Goal: Task Accomplishment & Management: Use online tool/utility

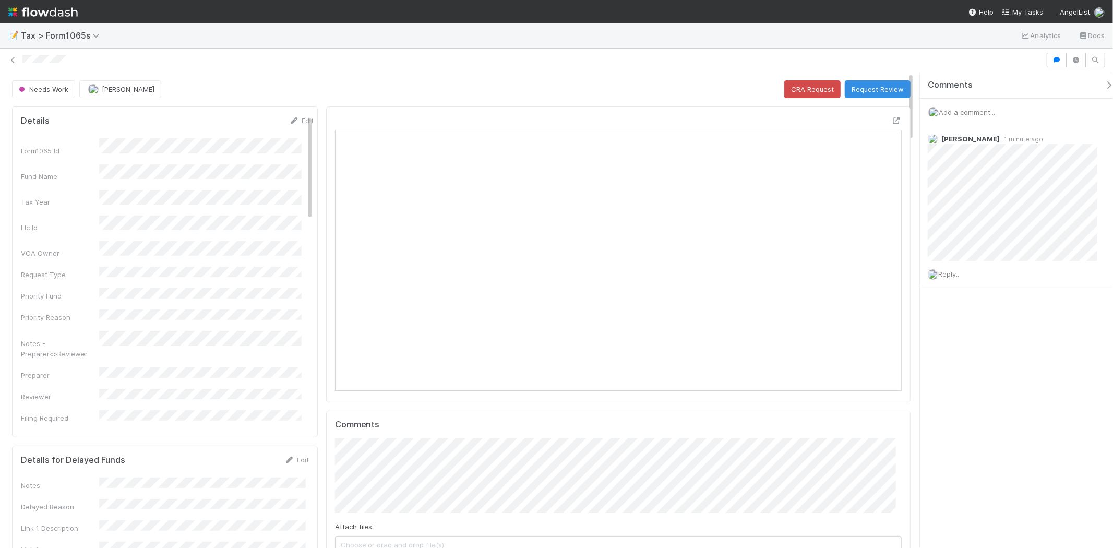
scroll to position [203, 552]
click at [982, 106] on div "Add a comment..." at bounding box center [1021, 112] width 202 height 27
click at [973, 111] on span "Add a comment..." at bounding box center [967, 112] width 56 height 8
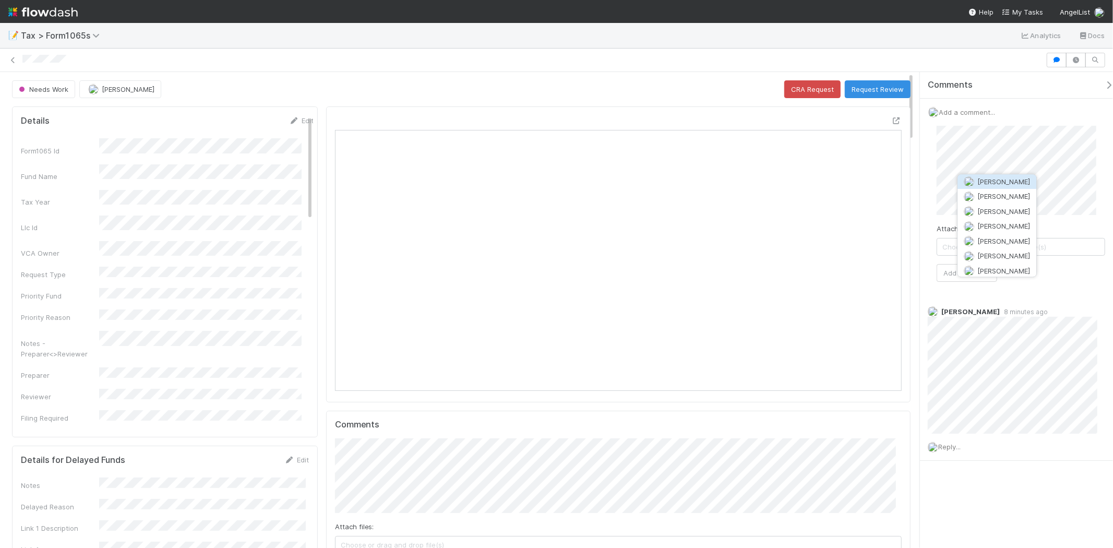
click at [998, 183] on span "[PERSON_NAME]" at bounding box center [1003, 181] width 53 height 8
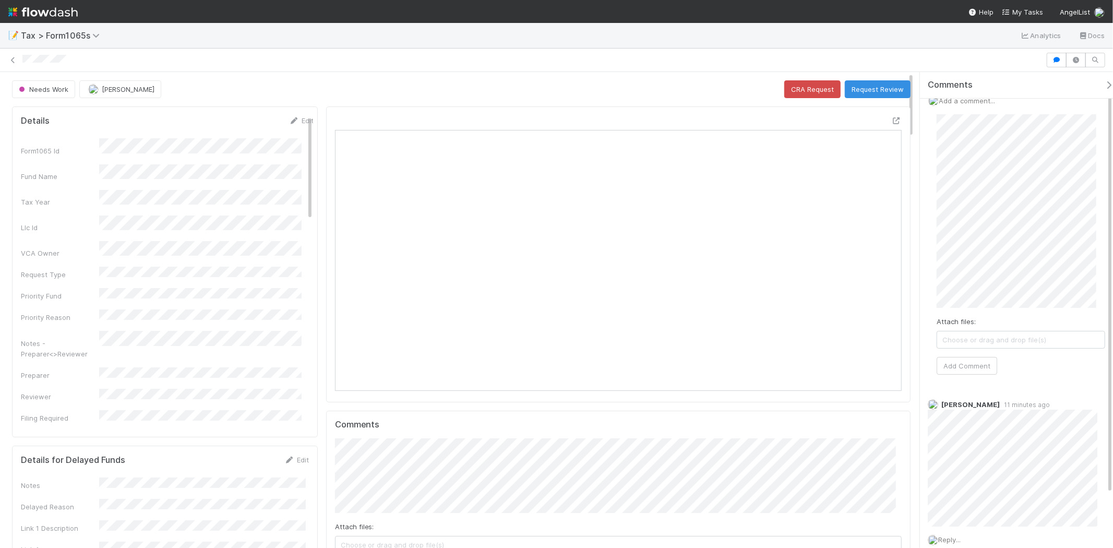
scroll to position [0, 0]
click at [978, 375] on button "Add Comment" at bounding box center [967, 377] width 61 height 18
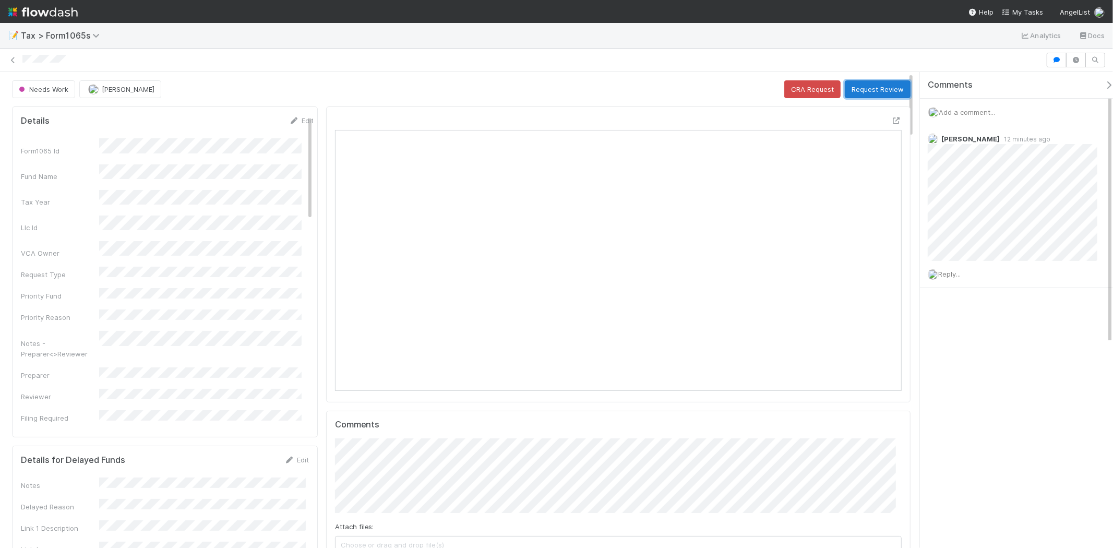
click at [885, 88] on button "Request Review" at bounding box center [878, 89] width 66 height 18
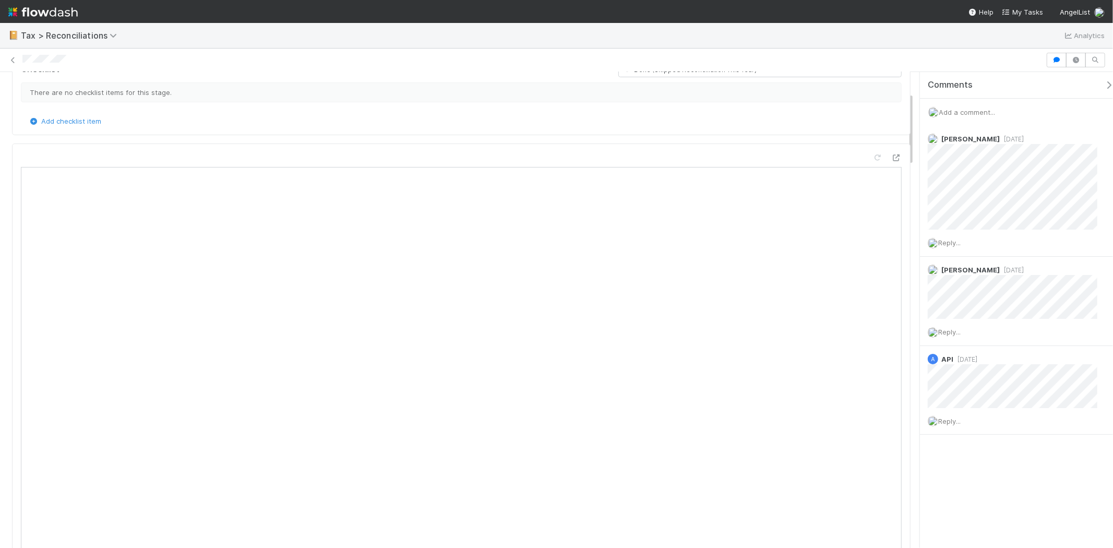
scroll to position [174, 0]
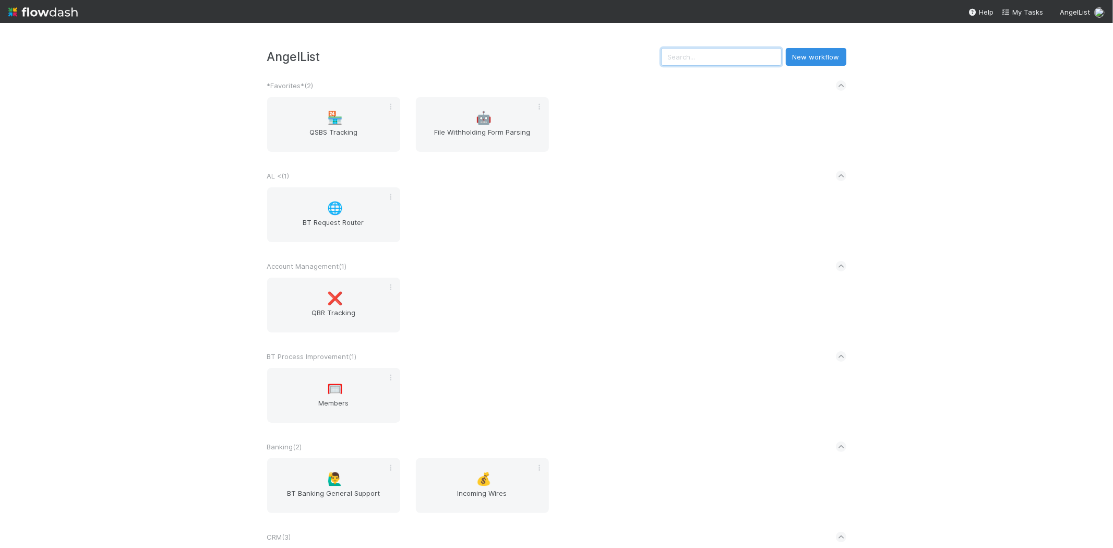
click at [733, 58] on input "text" at bounding box center [721, 57] width 121 height 18
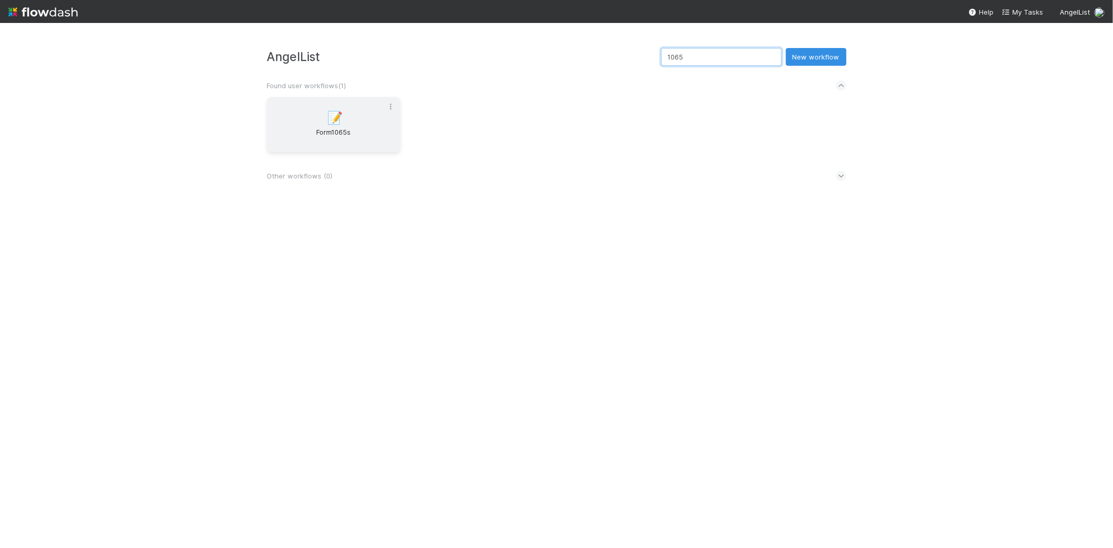
type input "1065"
drag, startPoint x: 392, startPoint y: 111, endPoint x: 373, endPoint y: 113, distance: 19.4
click at [388, 111] on div "📝 Form1065s" at bounding box center [333, 124] width 149 height 55
click at [373, 113] on div "📝 Form1065s" at bounding box center [333, 124] width 133 height 55
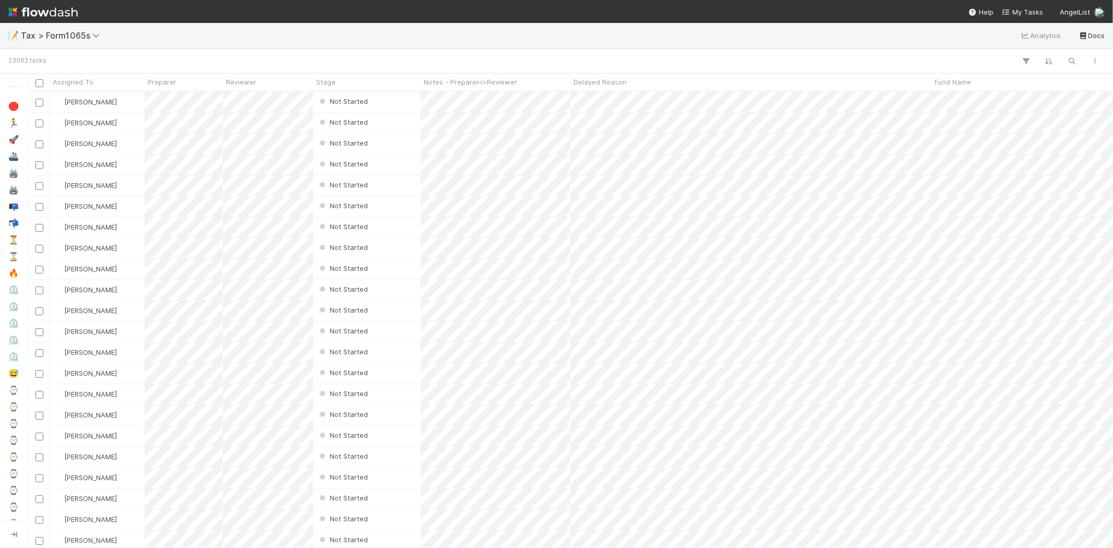
scroll to position [447, 1075]
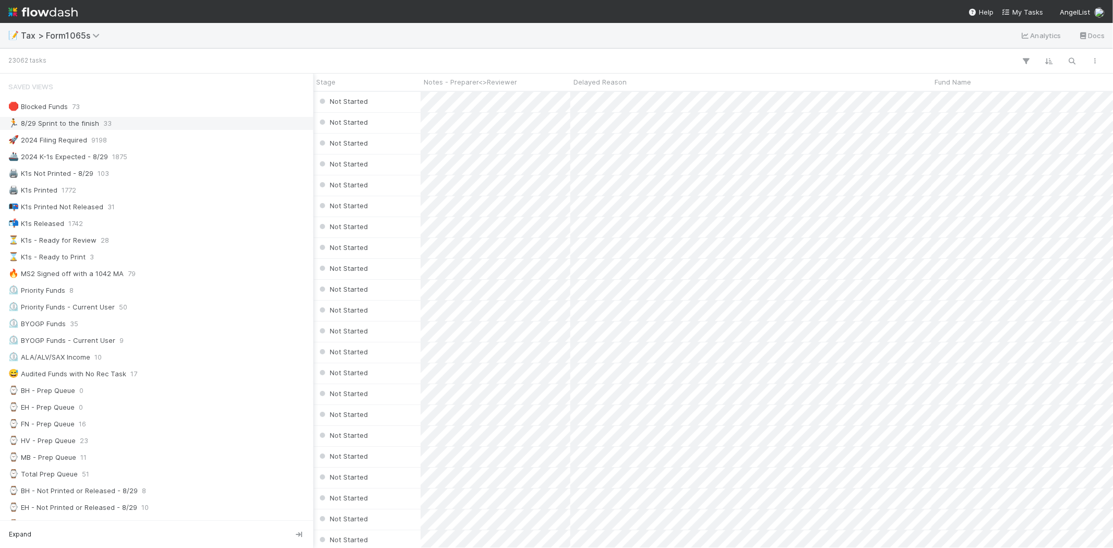
click at [75, 130] on div "🏃 8/29 Sprint to the finish 33" at bounding box center [156, 123] width 313 height 14
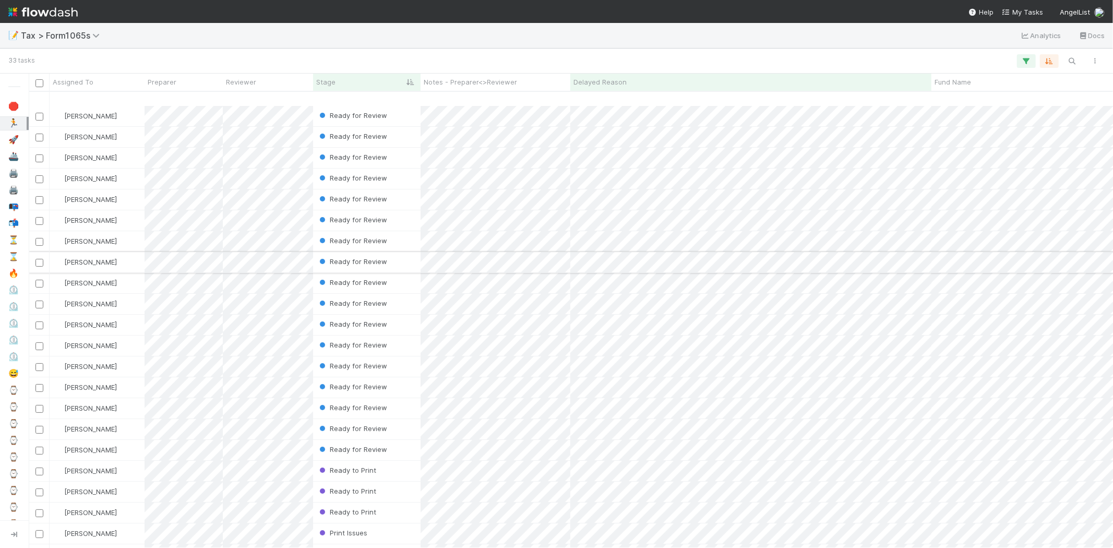
scroll to position [232, 0]
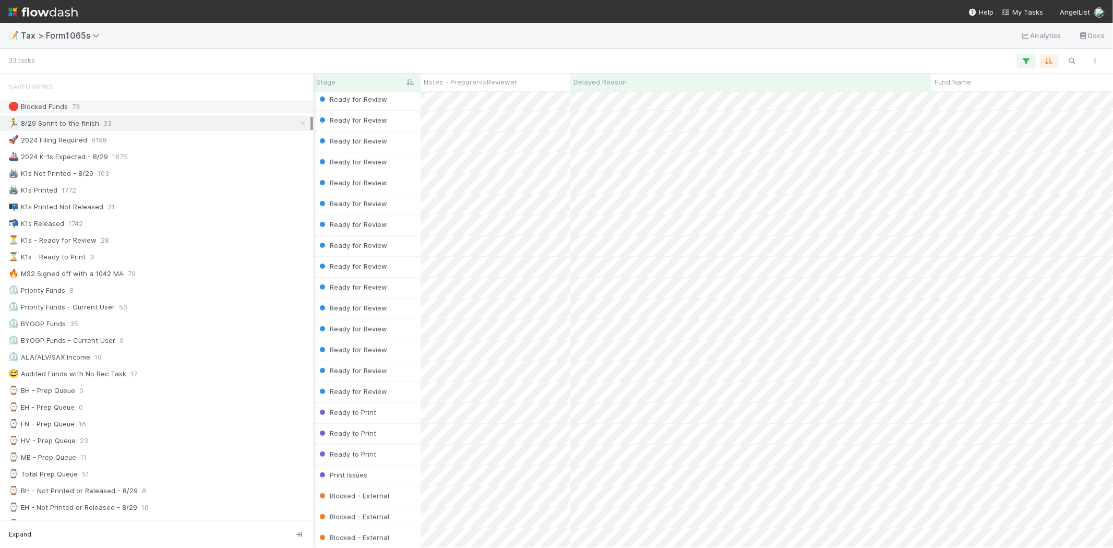
click at [52, 104] on div "🛑 Blocked Funds" at bounding box center [37, 106] width 59 height 13
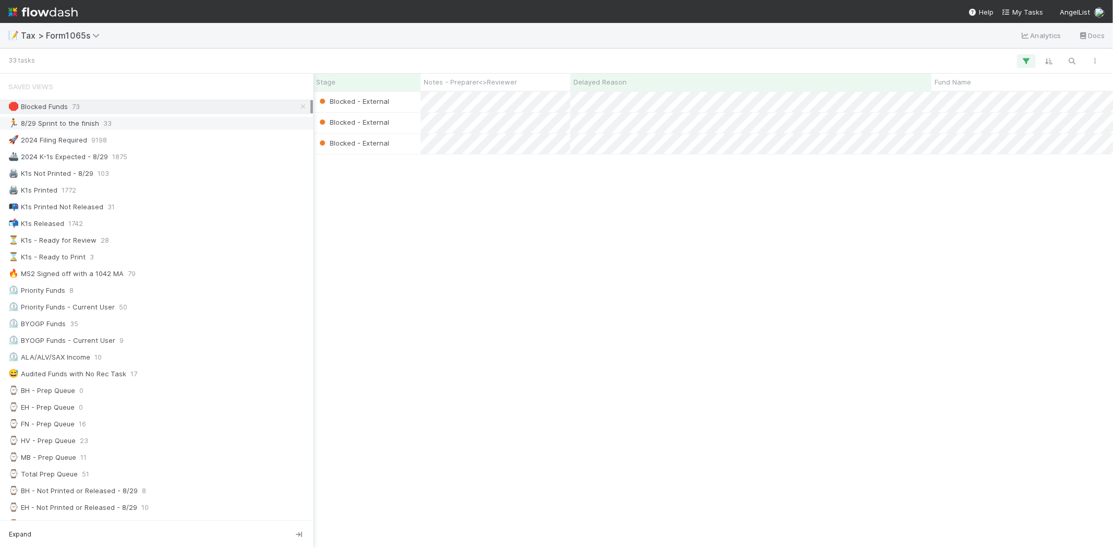
scroll to position [447, 1075]
click at [85, 128] on div "🏃 8/29 Sprint to the finish" at bounding box center [53, 123] width 91 height 13
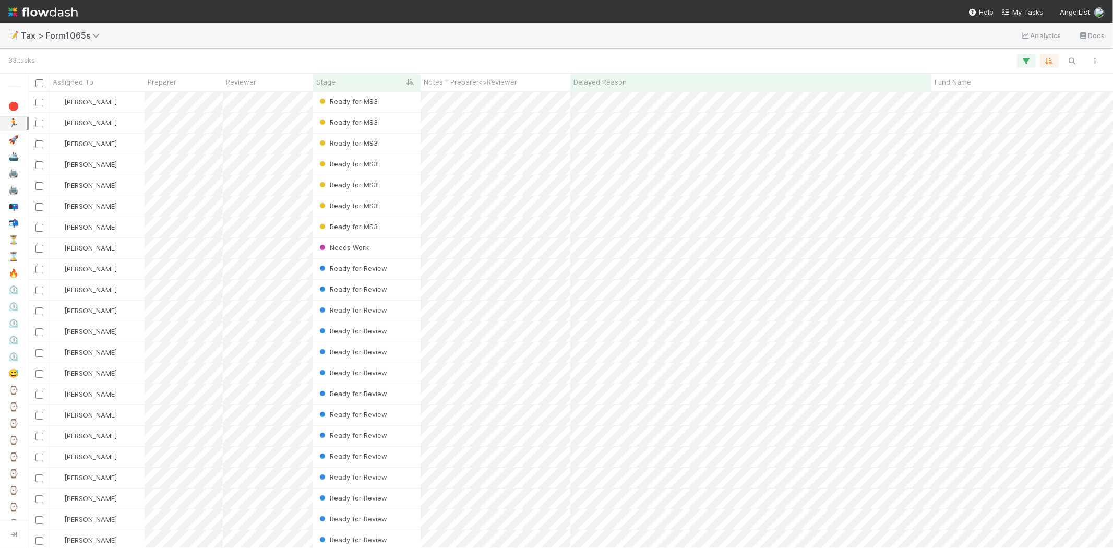
scroll to position [447, 1075]
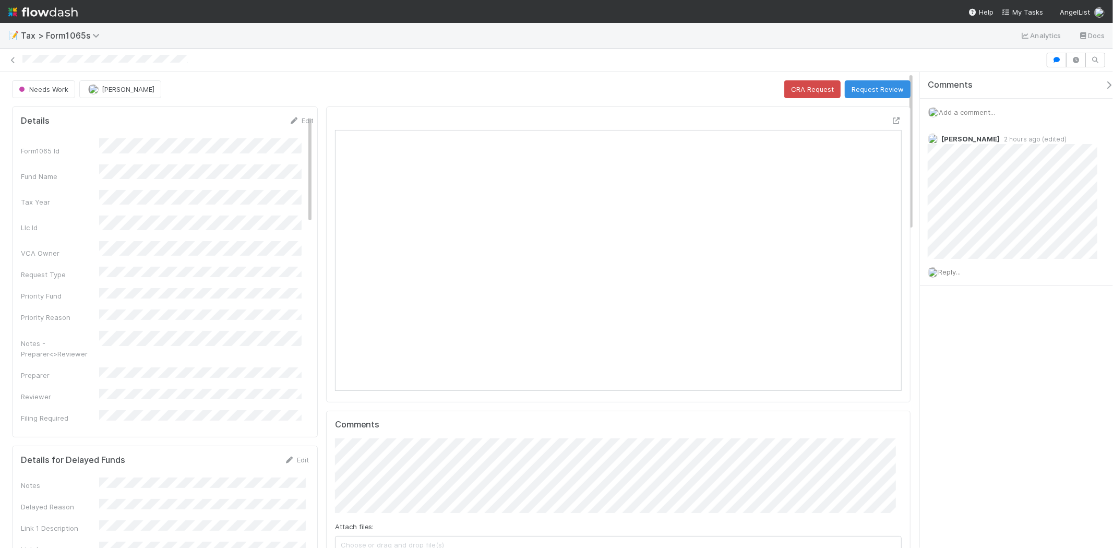
scroll to position [203, 552]
click at [985, 112] on span "Add a comment..." at bounding box center [967, 112] width 56 height 8
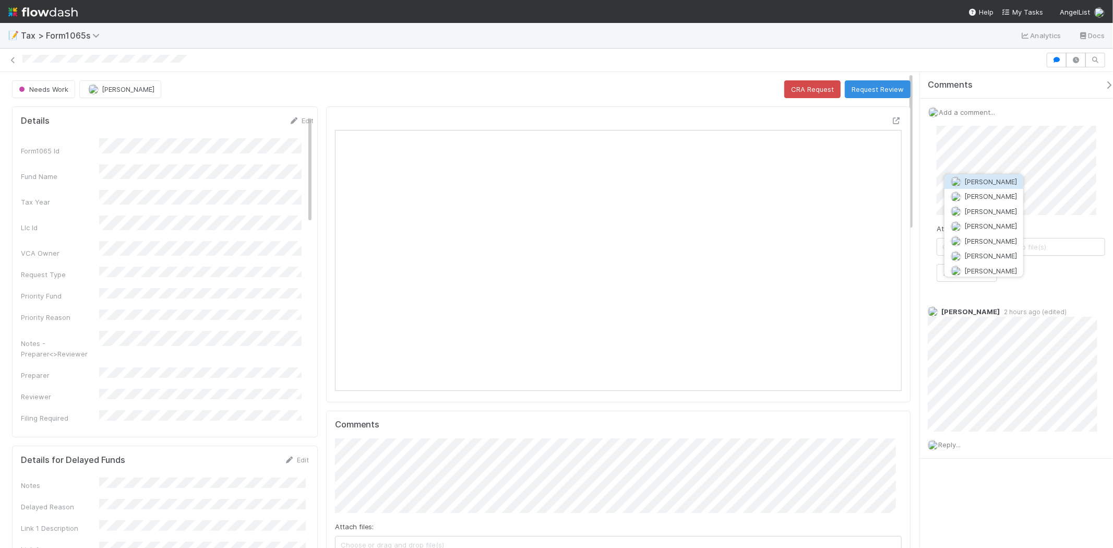
click at [986, 186] on button "[PERSON_NAME]" at bounding box center [983, 181] width 79 height 15
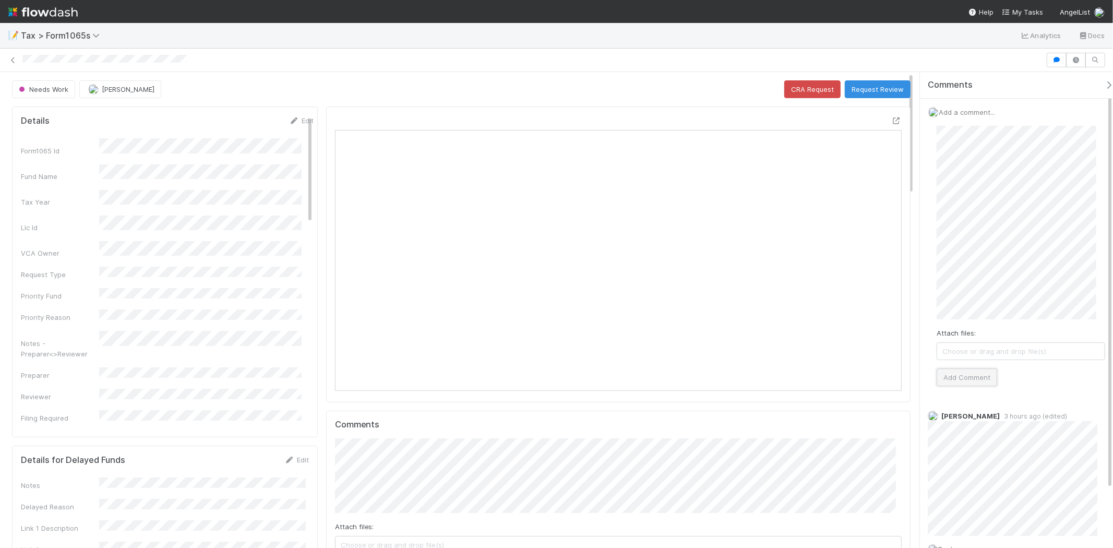
click at [979, 375] on button "Add Comment" at bounding box center [967, 377] width 61 height 18
click at [877, 89] on button "Request Review" at bounding box center [878, 89] width 66 height 18
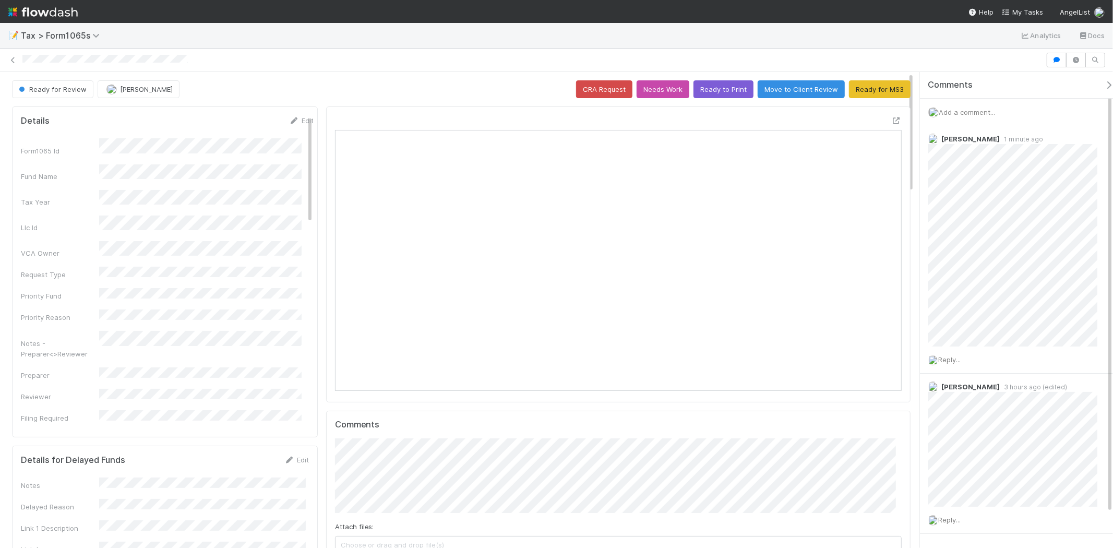
click at [43, 16] on img at bounding box center [42, 12] width 69 height 18
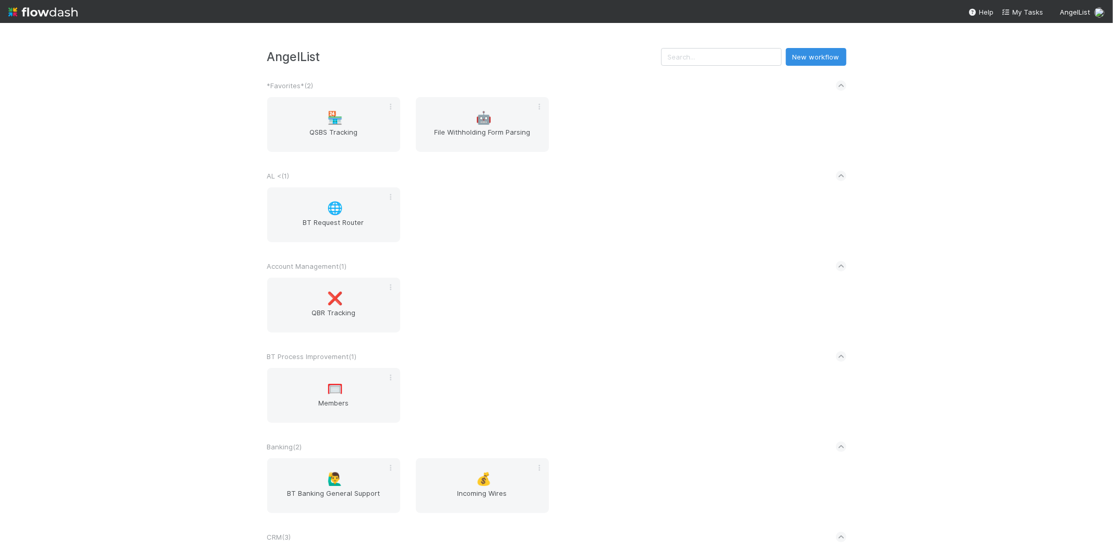
click at [661, 56] on h3 "AngelList" at bounding box center [464, 57] width 394 height 14
click at [678, 58] on input "text" at bounding box center [721, 57] width 121 height 18
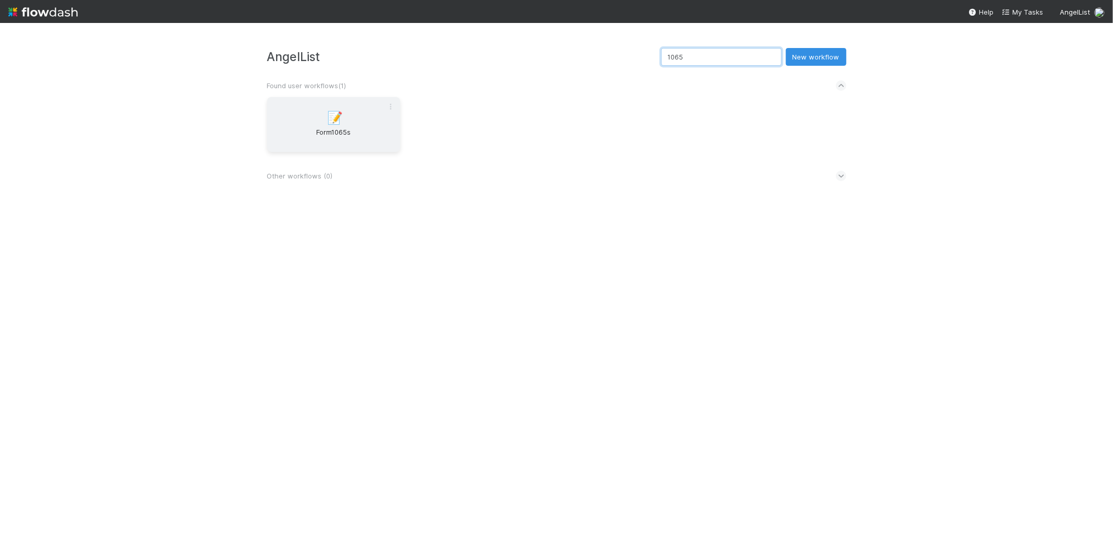
type input "1065"
click at [352, 112] on div "📝 Form1065s" at bounding box center [333, 124] width 133 height 55
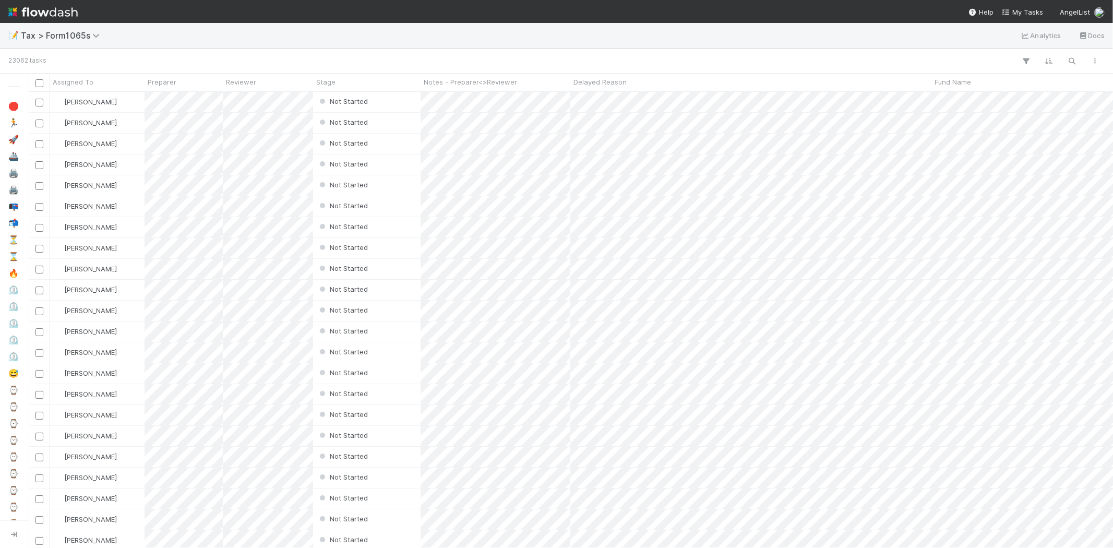
scroll to position [447, 1075]
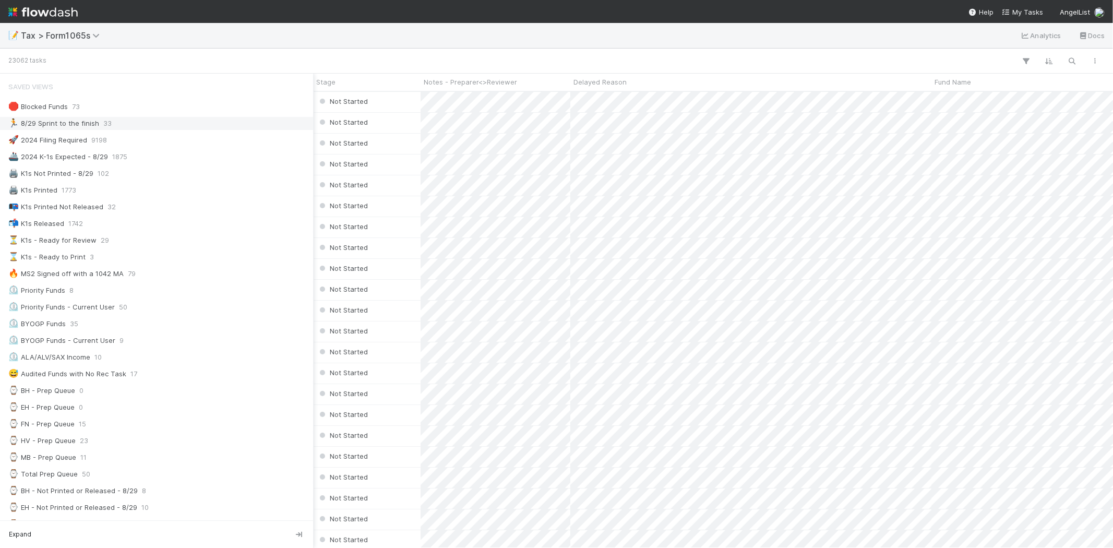
click at [25, 130] on div "🏃 8/29 Sprint to the finish 33" at bounding box center [156, 123] width 313 height 14
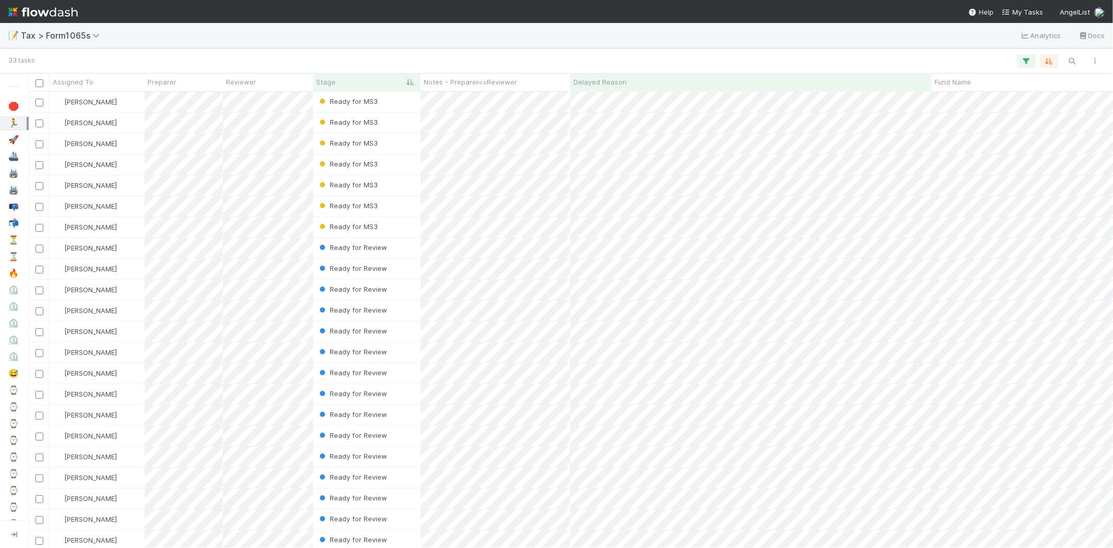
scroll to position [9, 8]
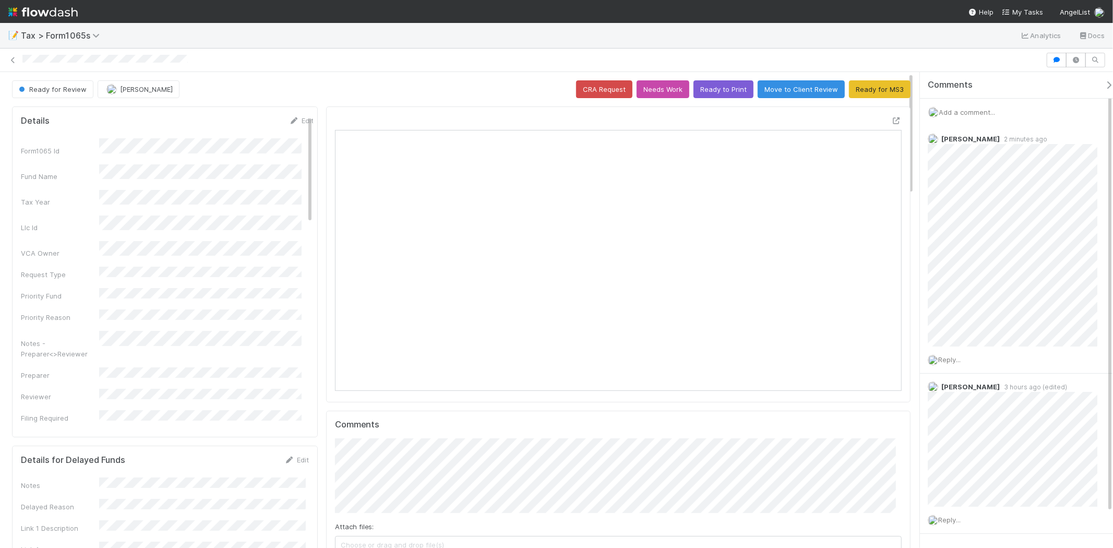
scroll to position [203, 552]
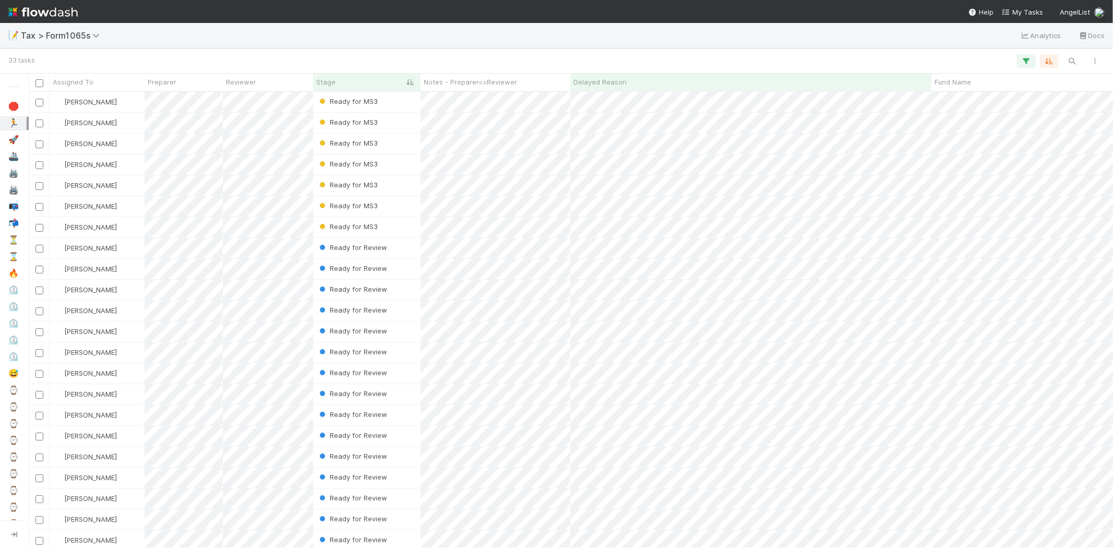
scroll to position [447, 1075]
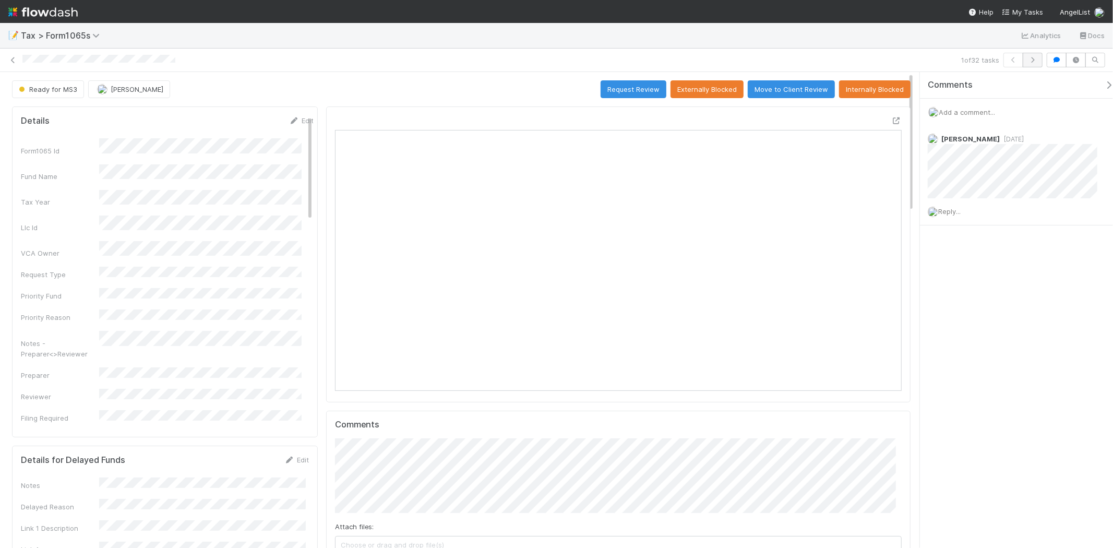
scroll to position [203, 275]
click at [1030, 61] on icon "button" at bounding box center [1032, 60] width 10 height 6
click at [1033, 59] on icon "button" at bounding box center [1032, 60] width 10 height 6
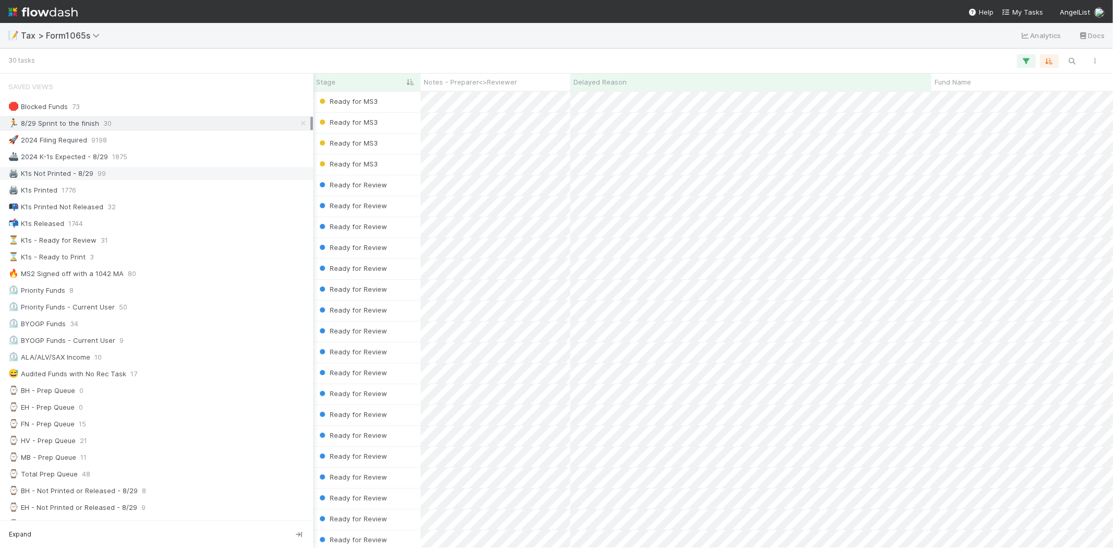
click at [133, 177] on div "🖨️ K1s Not Printed - 8/29 99" at bounding box center [159, 173] width 302 height 13
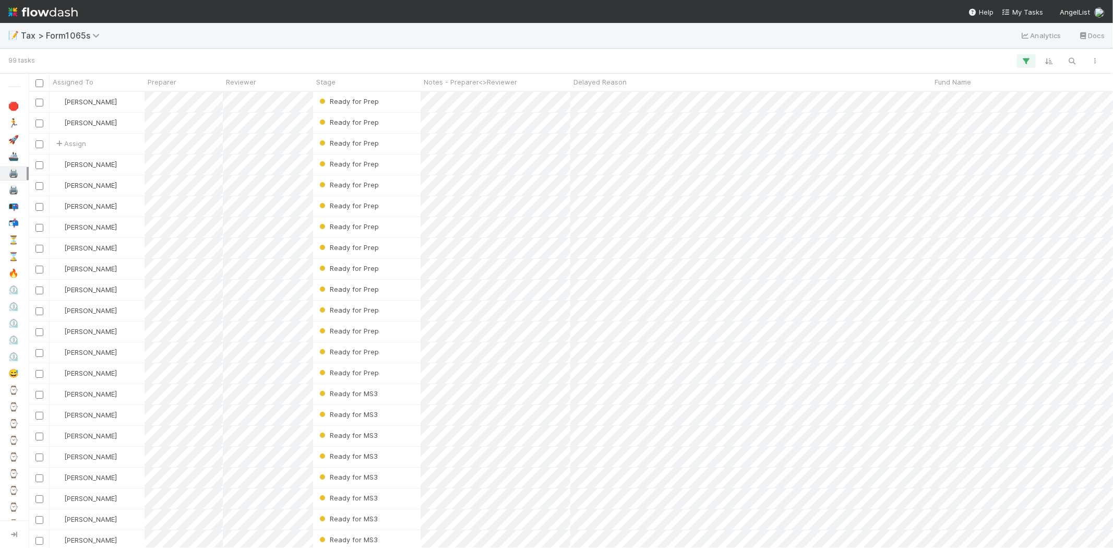
drag, startPoint x: 326, startPoint y: 374, endPoint x: 374, endPoint y: 34, distance: 343.0
click at [374, 34] on div "📝 Tax > Form1065s Analytics Docs" at bounding box center [556, 35] width 1113 height 25
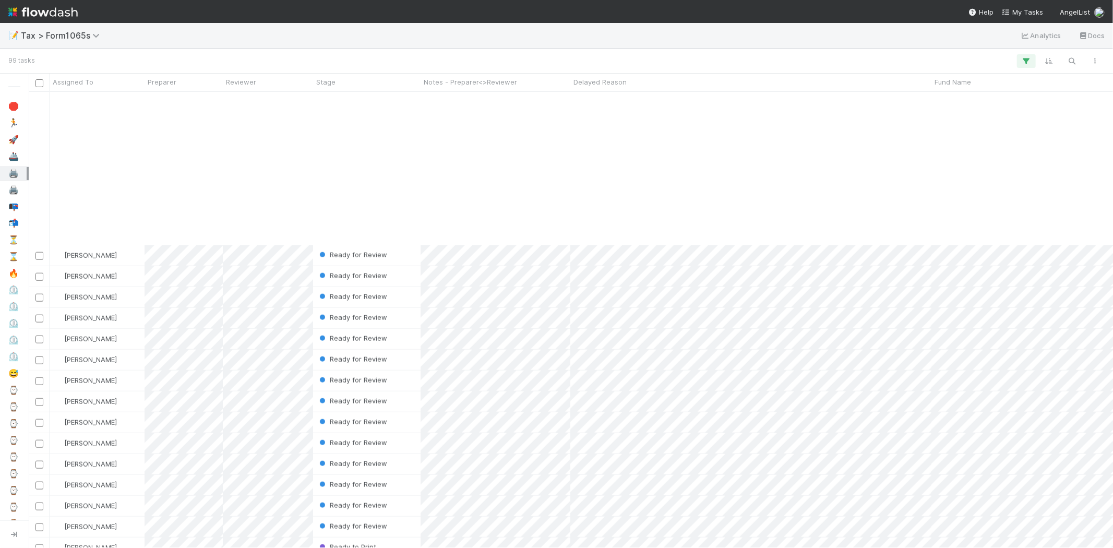
scroll to position [1044, 0]
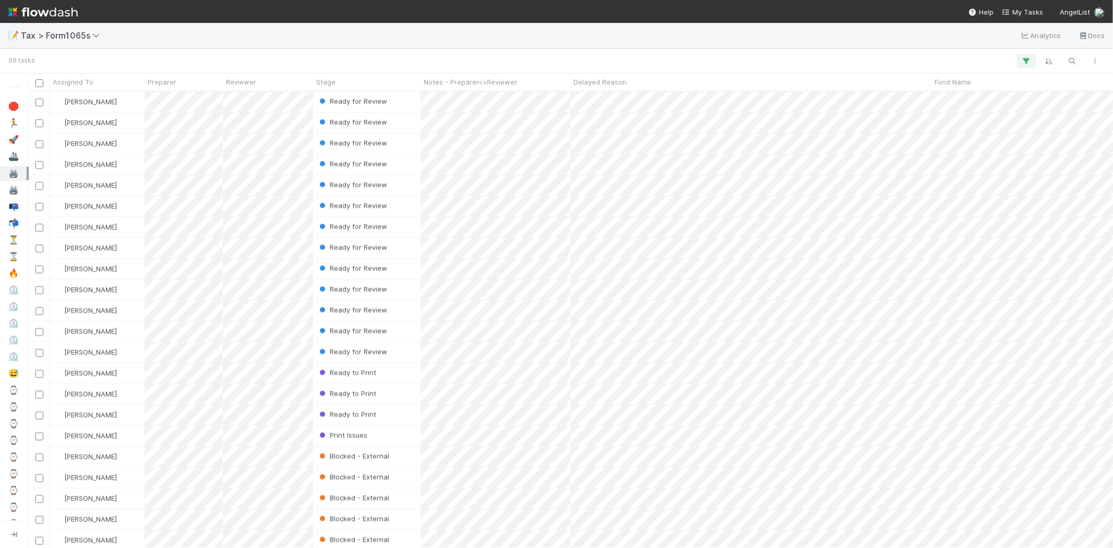
drag, startPoint x: 502, startPoint y: 210, endPoint x: 546, endPoint y: 49, distance: 167.1
click at [546, 49] on div "99 tasks" at bounding box center [556, 61] width 1113 height 25
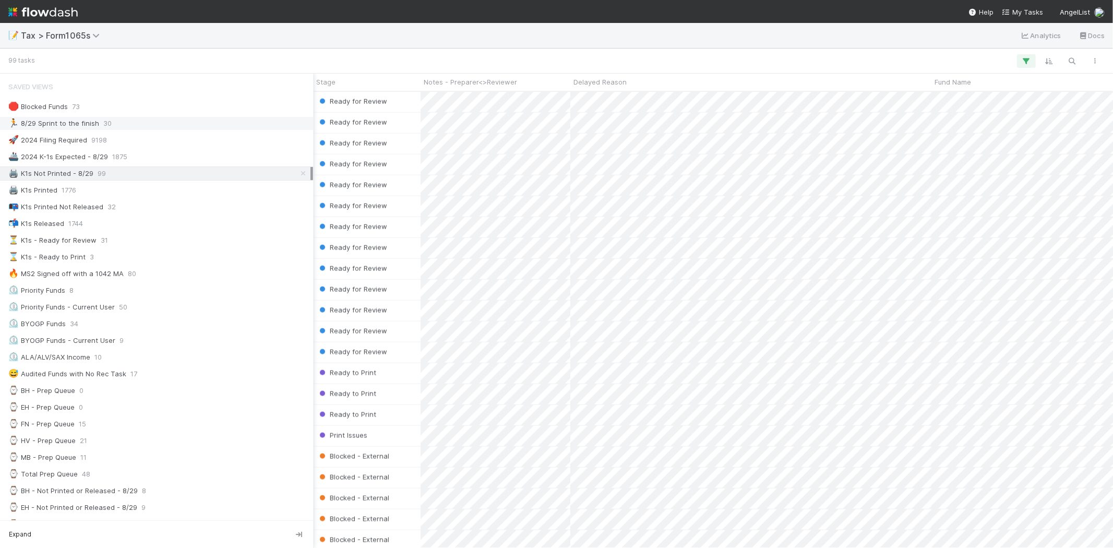
click at [37, 122] on div "🏃 8/29 Sprint to the finish" at bounding box center [53, 123] width 91 height 13
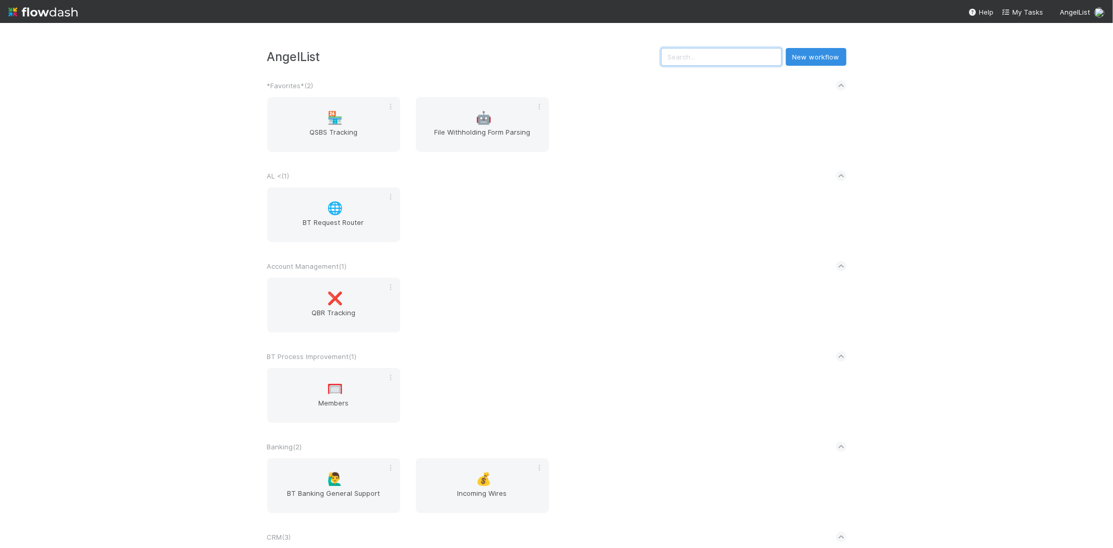
click at [706, 53] on input "text" at bounding box center [721, 57] width 121 height 18
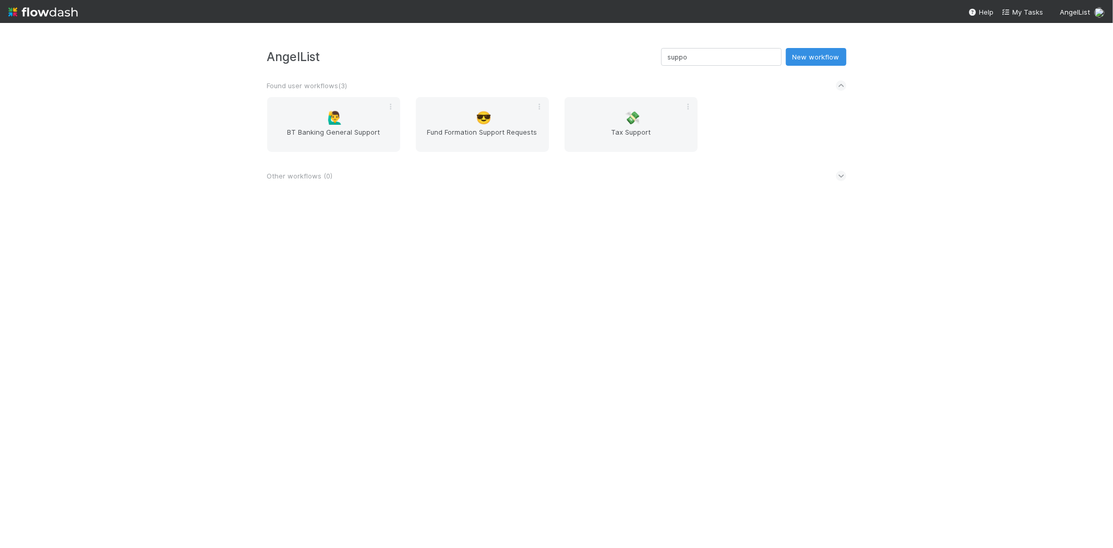
click at [596, 96] on div "Found user workflows ( 3 )" at bounding box center [556, 85] width 579 height 23
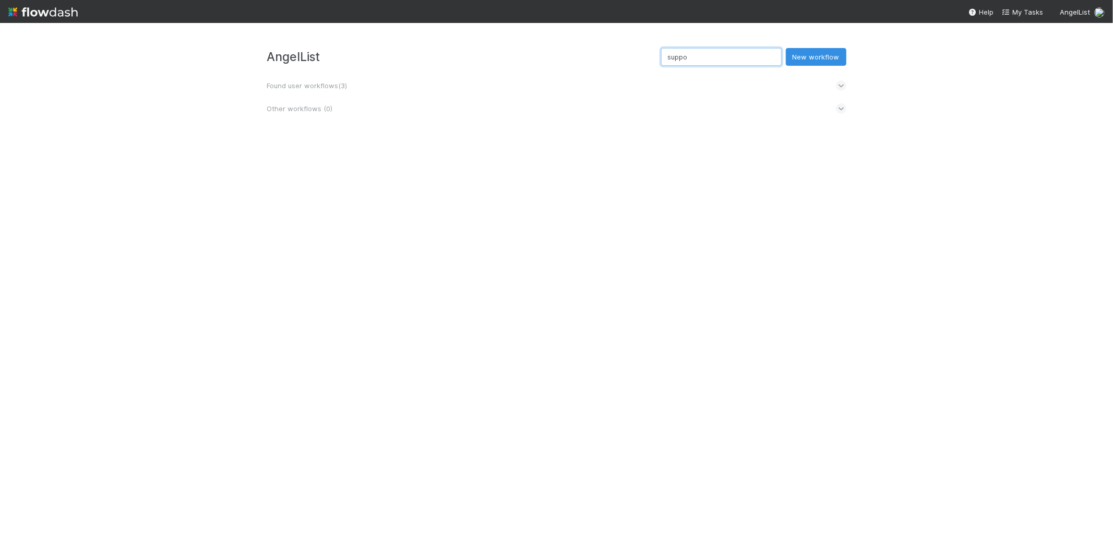
click at [708, 52] on input "suppo" at bounding box center [721, 57] width 121 height 18
type input "s"
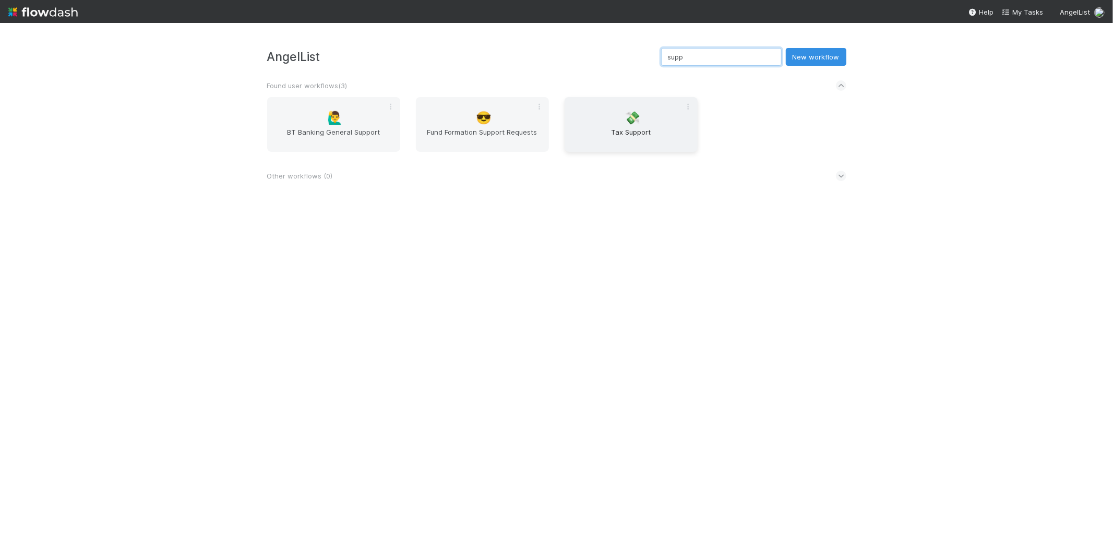
type input "supp"
click at [585, 126] on div "💸 Tax Support" at bounding box center [631, 124] width 133 height 55
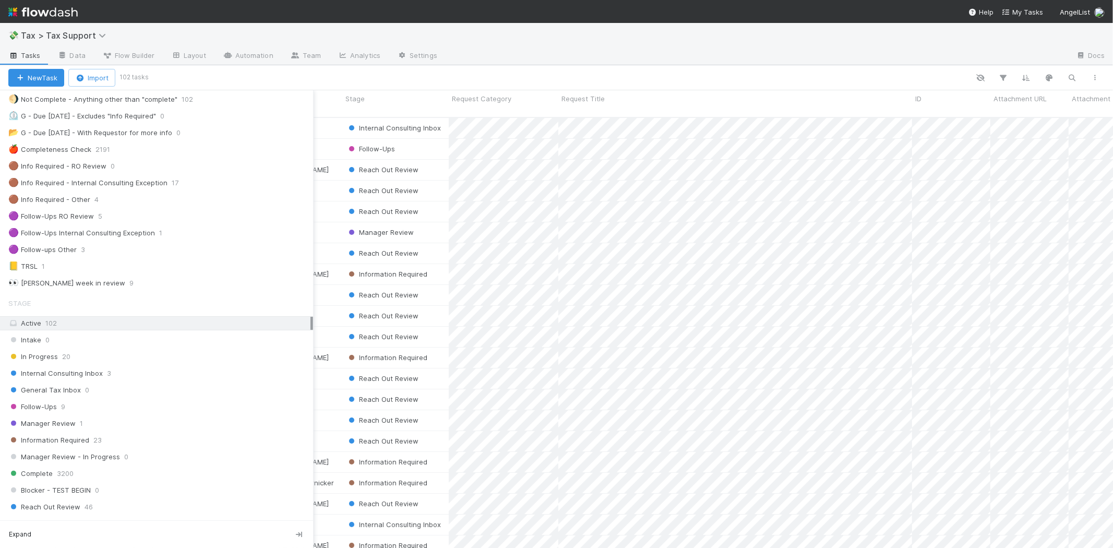
scroll to position [58, 0]
click at [75, 409] on div "Follow-Ups 9" at bounding box center [160, 406] width 305 height 13
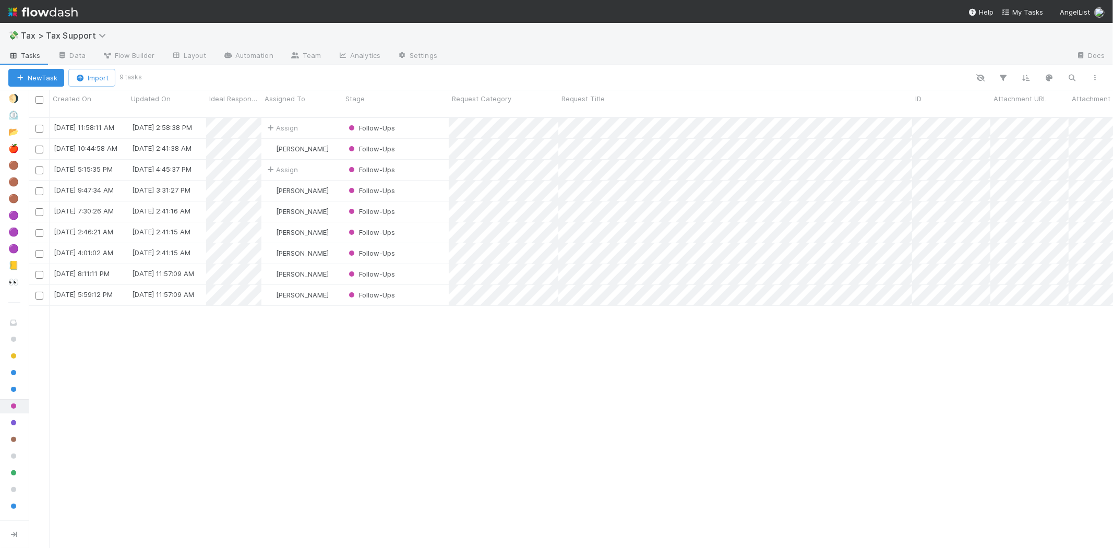
scroll to position [430, 1075]
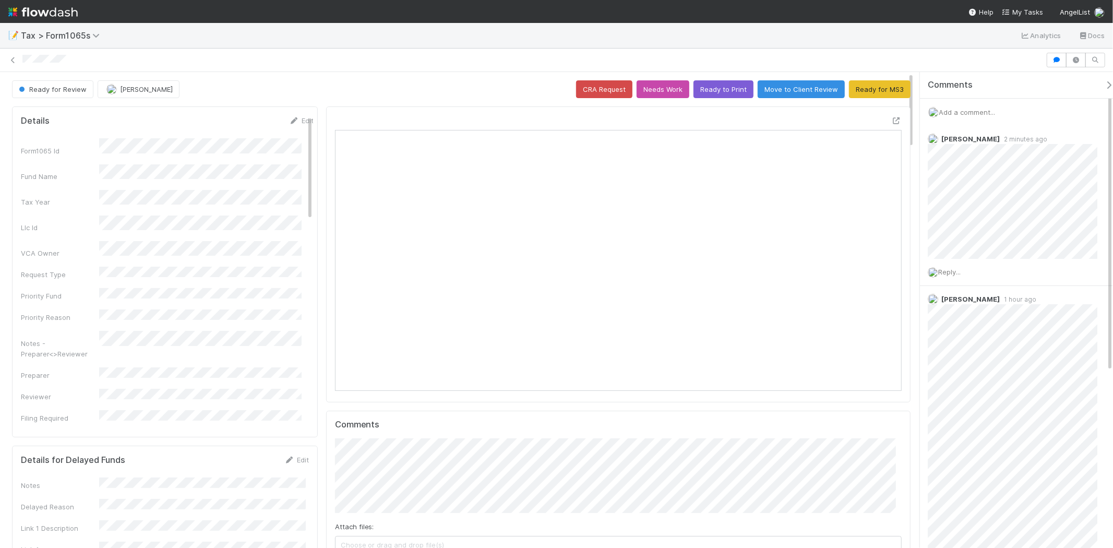
scroll to position [203, 275]
